Goal: Check status: Check status

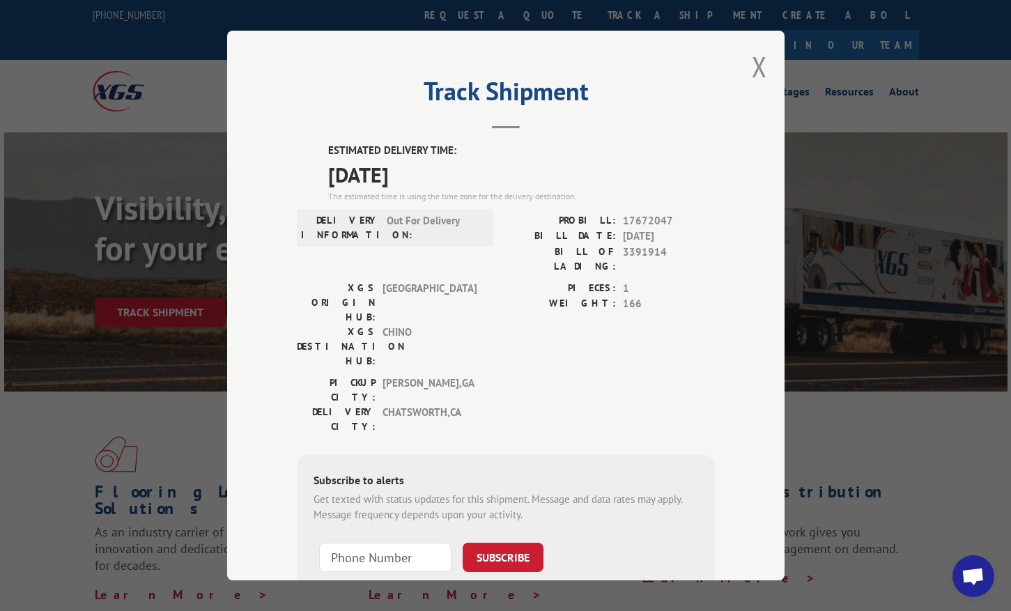
click at [638, 215] on span "17672047" at bounding box center [669, 220] width 92 height 16
copy span "17672047"
click at [757, 70] on button "Close modal" at bounding box center [759, 66] width 15 height 37
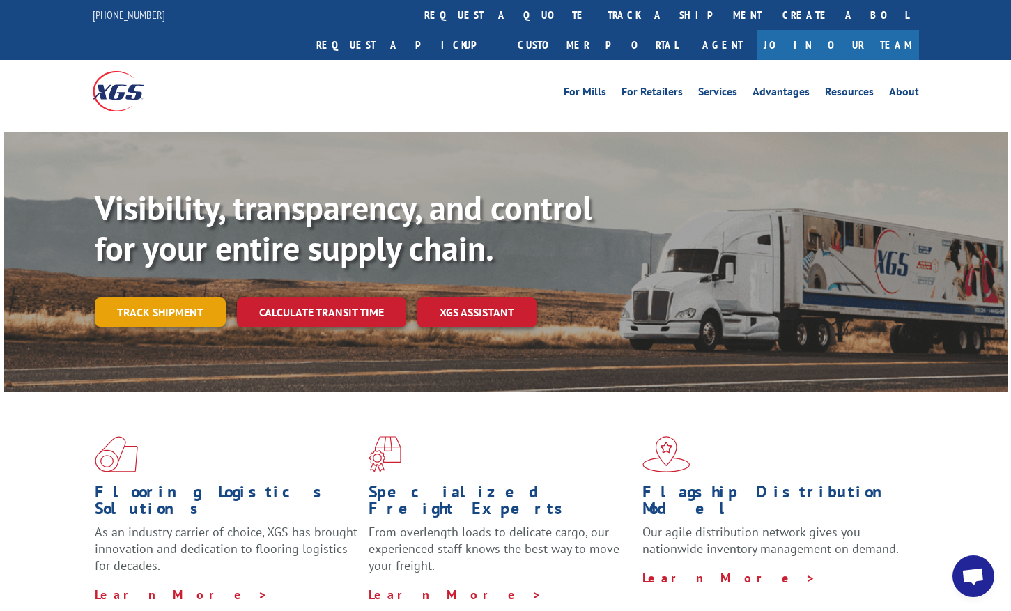
click at [163, 297] on link "Track shipment" at bounding box center [160, 311] width 131 height 29
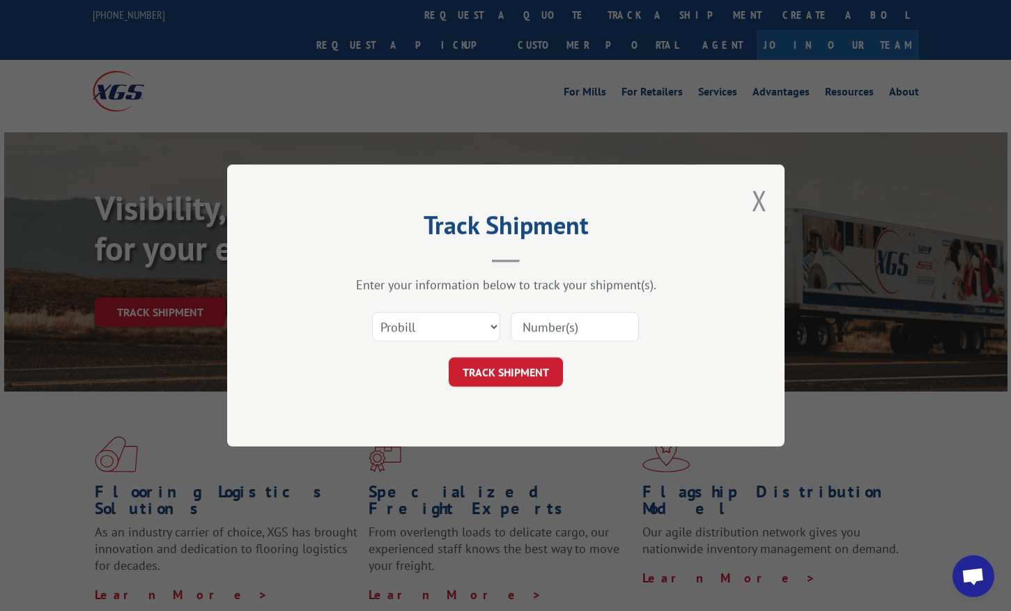
click at [555, 328] on input at bounding box center [575, 326] width 128 height 29
paste input "17672047"
type input "17672047"
click at [503, 373] on button "TRACK SHIPMENT" at bounding box center [506, 371] width 114 height 29
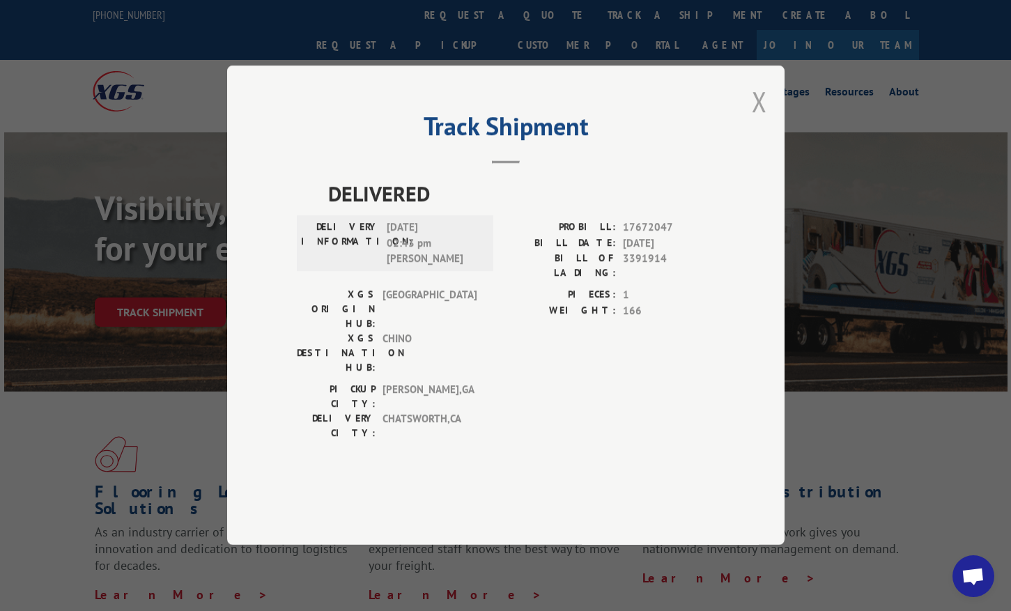
click at [754, 120] on button "Close modal" at bounding box center [759, 101] width 15 height 37
